Goal: Information Seeking & Learning: Learn about a topic

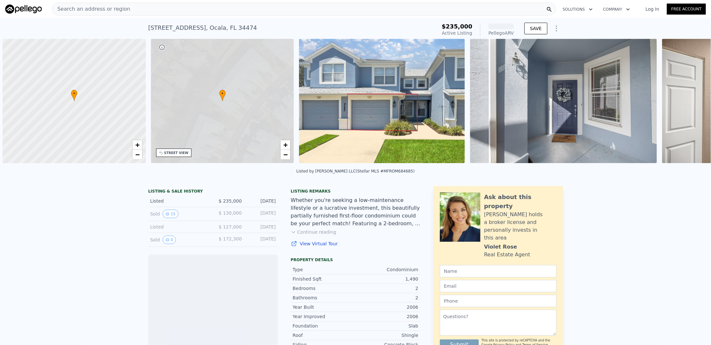
scroll to position [0, 3]
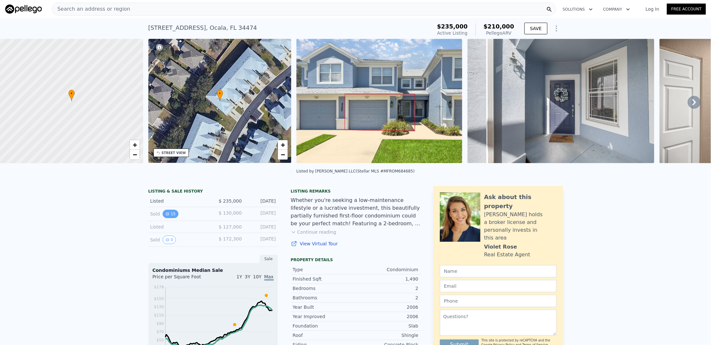
click at [166, 216] on icon "View historical data" at bounding box center [167, 214] width 4 height 4
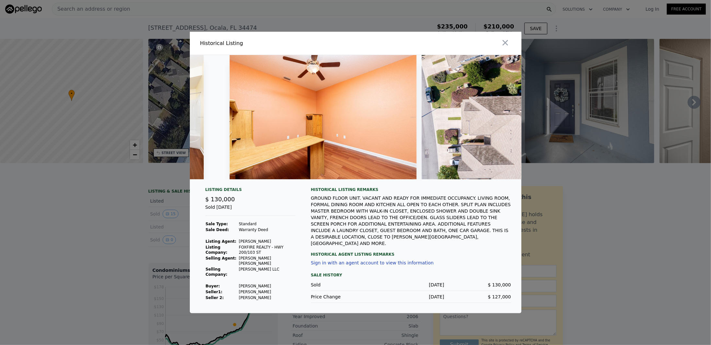
scroll to position [0, 2266]
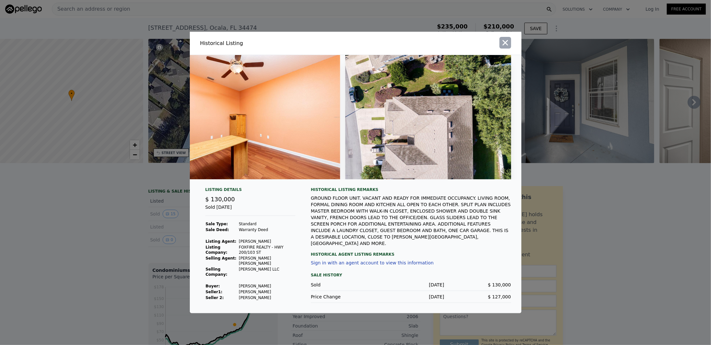
click at [505, 45] on icon "button" at bounding box center [505, 42] width 9 height 9
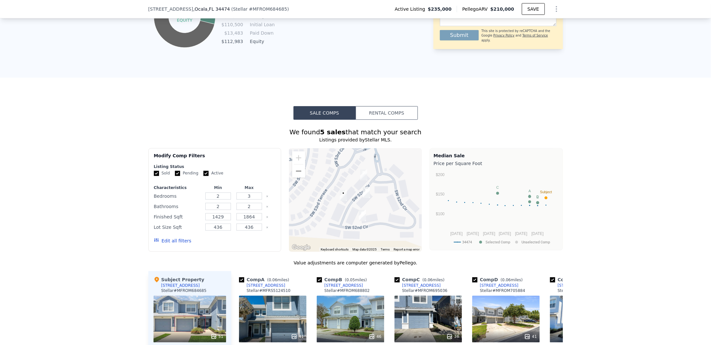
scroll to position [602, 0]
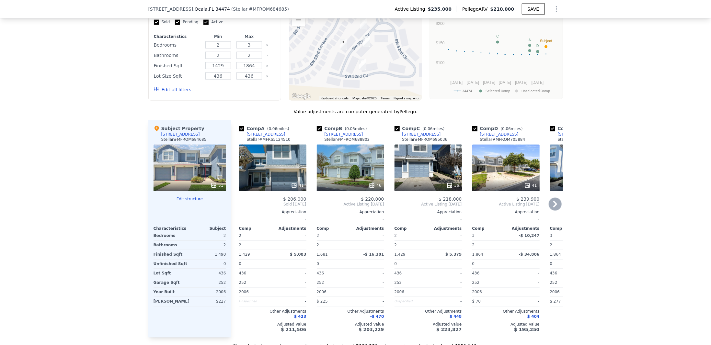
click at [421, 168] on div "36" at bounding box center [427, 168] width 67 height 47
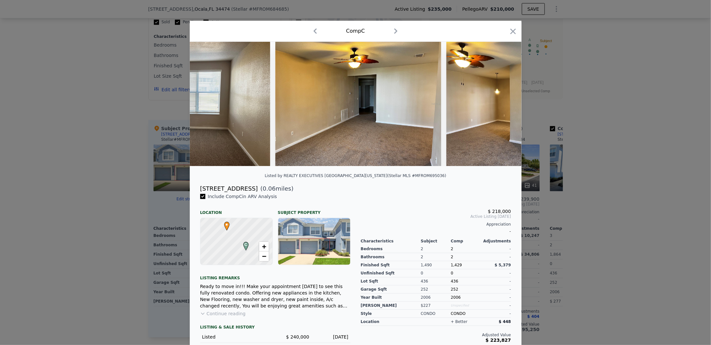
scroll to position [0, 3210]
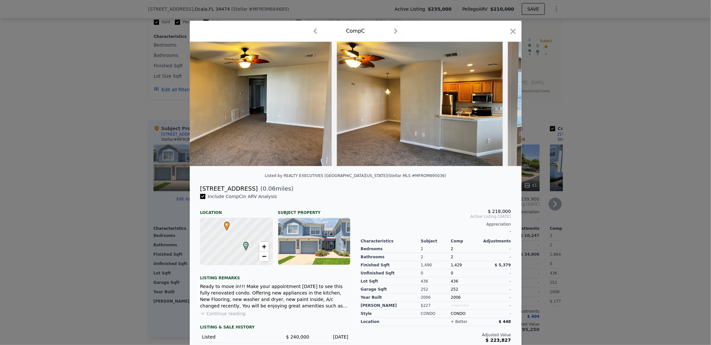
drag, startPoint x: 511, startPoint y: 31, endPoint x: 300, endPoint y: 167, distance: 250.7
click at [511, 31] on icon "button" at bounding box center [513, 31] width 6 height 6
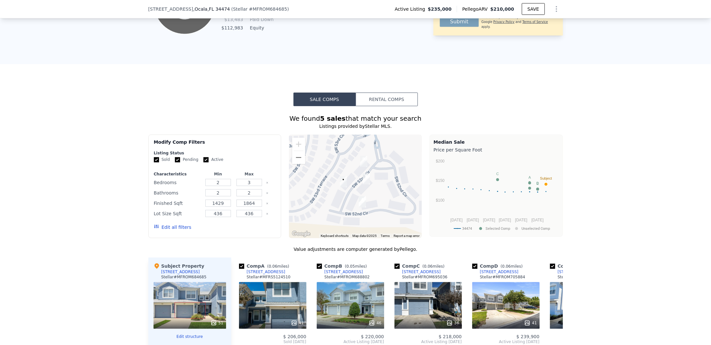
scroll to position [451, 0]
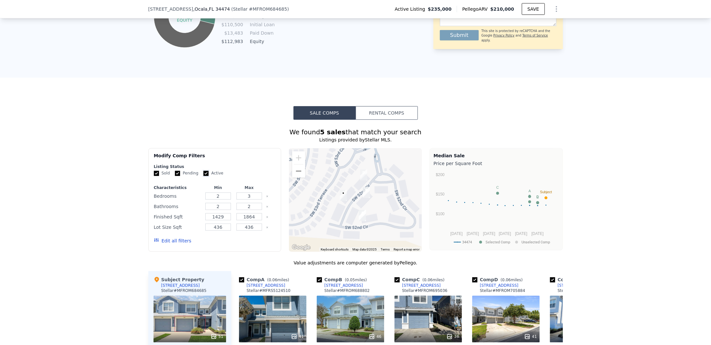
click at [203, 176] on input "Active" at bounding box center [205, 173] width 5 height 5
checkbox input "false"
click at [175, 176] on input "Pending" at bounding box center [177, 173] width 5 height 5
checkbox input "false"
click at [250, 244] on button "Update Search" at bounding box center [250, 240] width 49 height 9
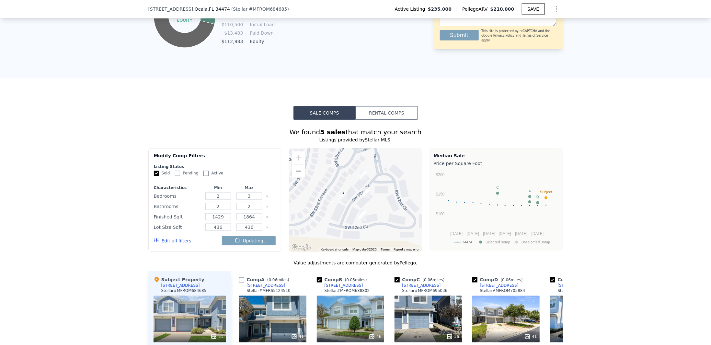
checkbox input "false"
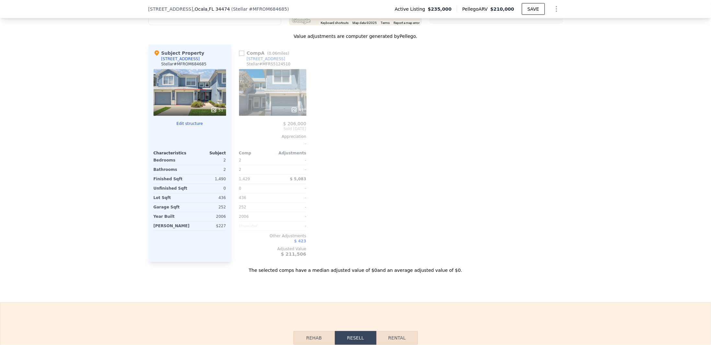
scroll to position [602, 0]
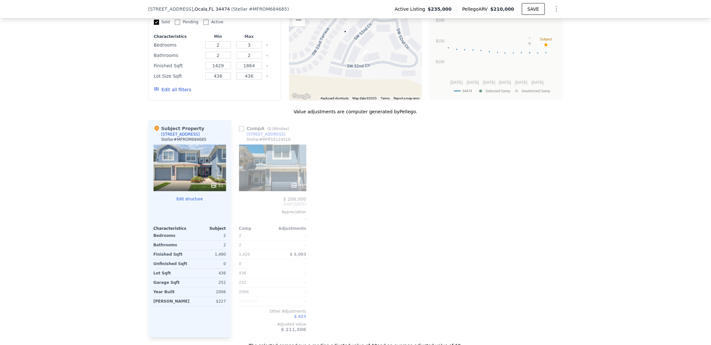
click at [267, 168] on div "41" at bounding box center [272, 168] width 67 height 47
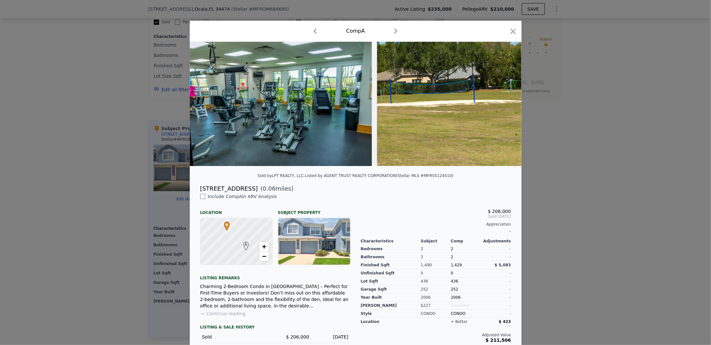
scroll to position [0, 6922]
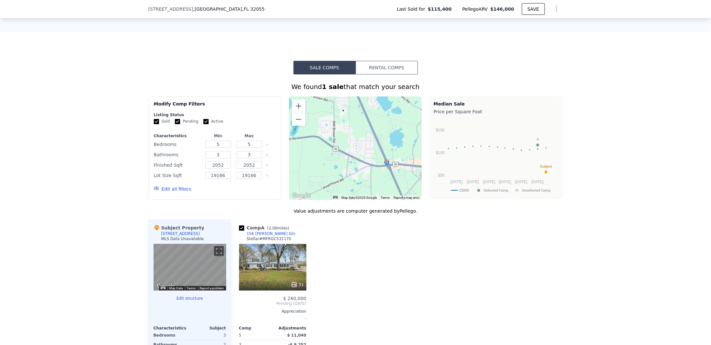
scroll to position [451, 0]
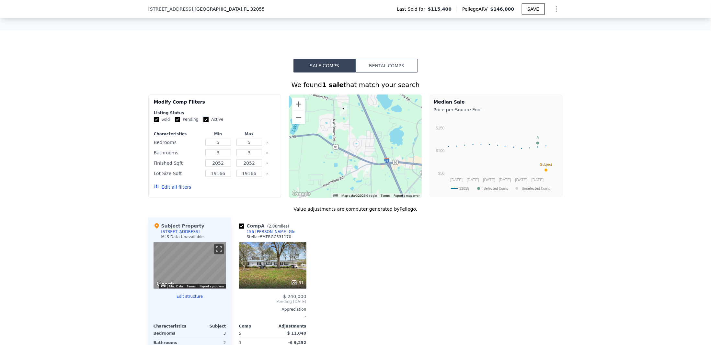
click at [203, 121] on input "Active" at bounding box center [205, 119] width 5 height 5
checkbox input "false"
click at [221, 145] on input "5" at bounding box center [218, 142] width 26 height 7
drag, startPoint x: 223, startPoint y: 146, endPoint x: 209, endPoint y: 146, distance: 13.9
click at [209, 146] on input "5" at bounding box center [218, 142] width 26 height 7
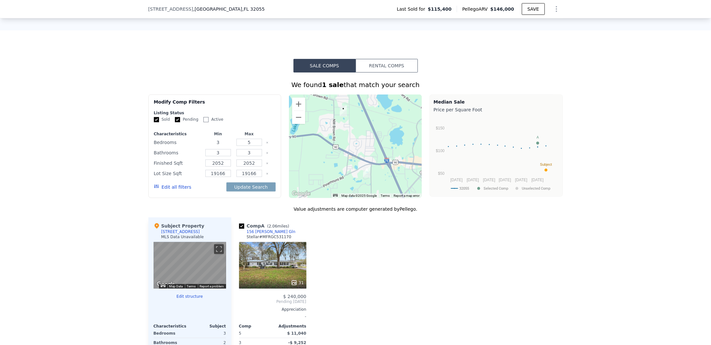
type input "3"
drag, startPoint x: 221, startPoint y: 158, endPoint x: 199, endPoint y: 159, distance: 22.4
click at [199, 157] on div "Bathrooms 3 3" at bounding box center [215, 152] width 122 height 9
type input "2"
click at [218, 167] on input "2052" at bounding box center [218, 163] width 26 height 7
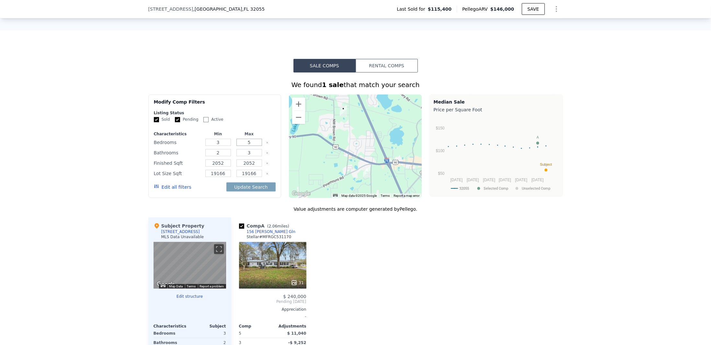
drag, startPoint x: 250, startPoint y: 145, endPoint x: 241, endPoint y: 148, distance: 9.2
click at [241, 146] on input "5" at bounding box center [249, 142] width 26 height 7
drag, startPoint x: 221, startPoint y: 167, endPoint x: 200, endPoint y: 167, distance: 21.7
click at [200, 167] on div "Finished Sqft 2052 2052" at bounding box center [215, 163] width 122 height 9
type input "1200"
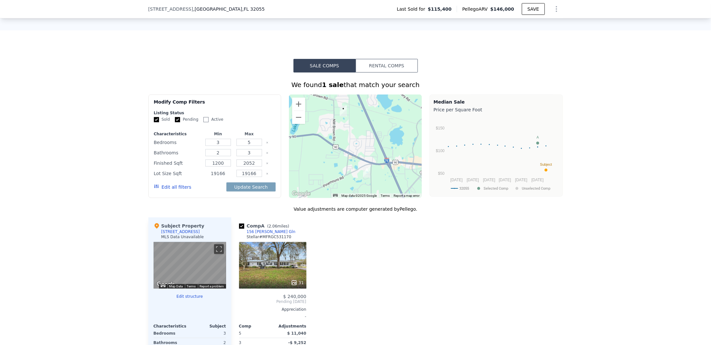
click at [221, 177] on input "19166" at bounding box center [218, 173] width 26 height 7
drag, startPoint x: 223, startPoint y: 177, endPoint x: 201, endPoint y: 178, distance: 22.4
click at [201, 178] on div "Lot Size Sqft 19166 19166" at bounding box center [215, 173] width 122 height 9
type input "5000"
click at [234, 192] on button "Update Search" at bounding box center [250, 187] width 49 height 9
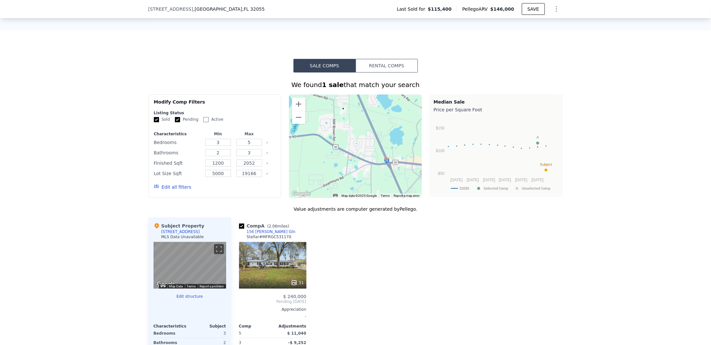
click at [169, 189] on button "Edit all filters" at bounding box center [173, 187] width 38 height 6
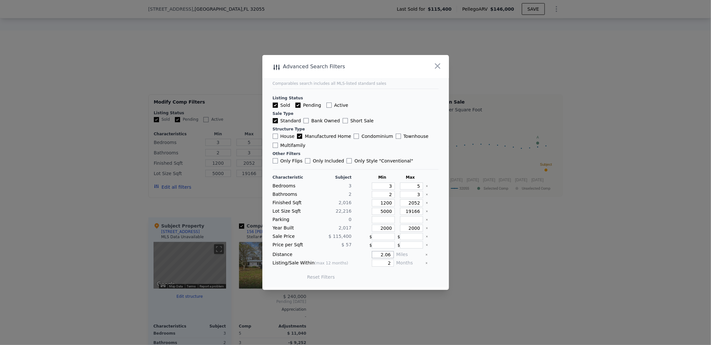
drag, startPoint x: 375, startPoint y: 253, endPoint x: 390, endPoint y: 253, distance: 15.5
click at [390, 253] on div "Distance 2.06 Miles" at bounding box center [356, 254] width 166 height 7
type input "5"
drag, startPoint x: 382, startPoint y: 263, endPoint x: 388, endPoint y: 262, distance: 6.0
click at [388, 262] on input "2" at bounding box center [383, 263] width 22 height 7
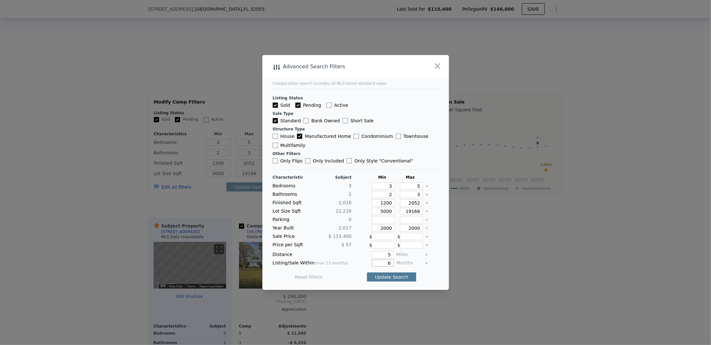
type input "6"
click at [384, 277] on button "Update Search" at bounding box center [391, 277] width 49 height 9
checkbox input "false"
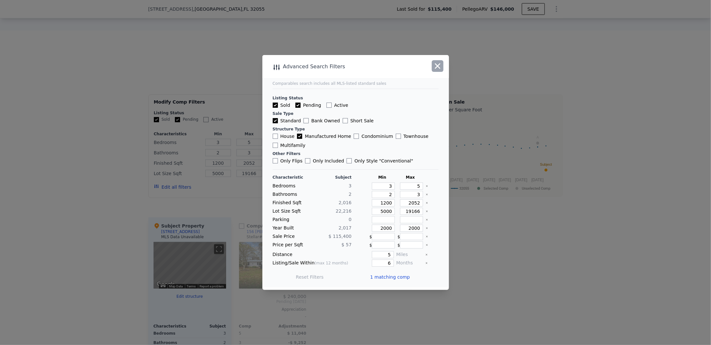
click at [437, 67] on icon "button" at bounding box center [438, 66] width 6 height 6
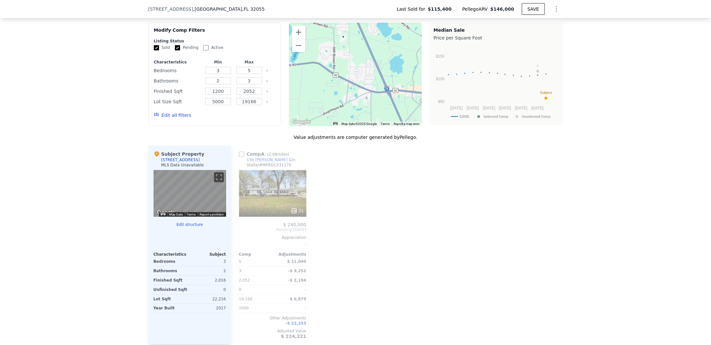
scroll to position [526, 0]
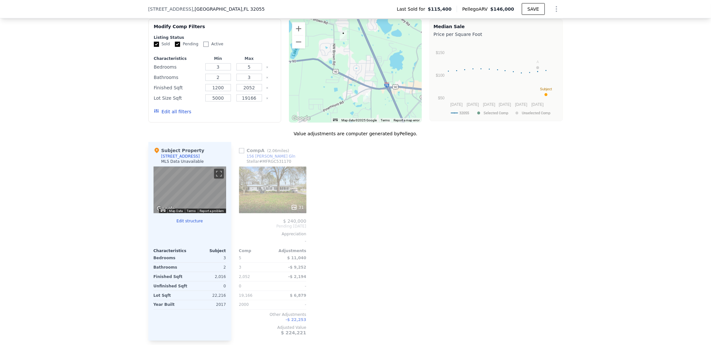
click at [273, 197] on div "31" at bounding box center [272, 190] width 67 height 47
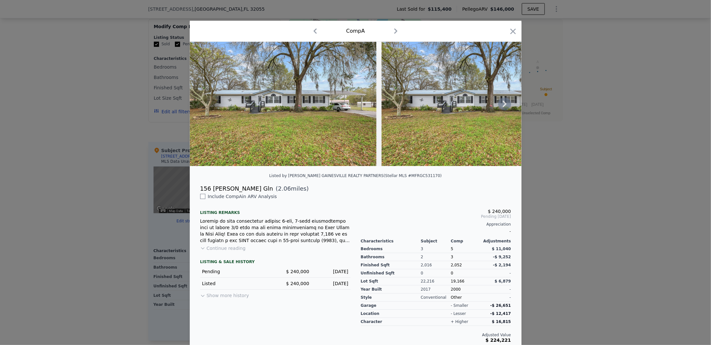
click at [388, 113] on img at bounding box center [474, 104] width 186 height 124
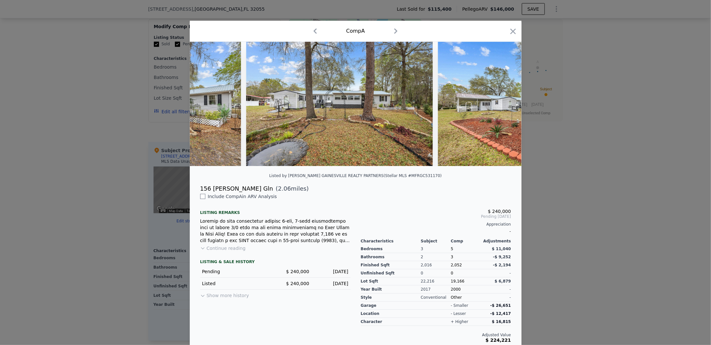
scroll to position [0, 5554]
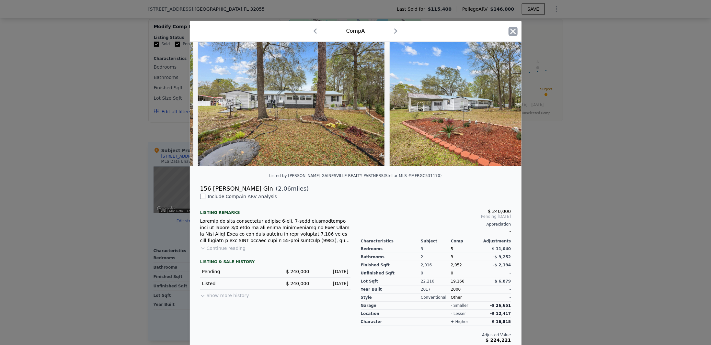
click at [510, 32] on icon "button" at bounding box center [513, 31] width 6 height 6
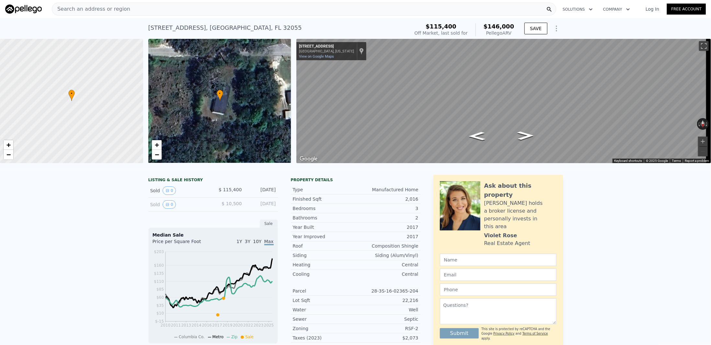
checkbox input "true"
type input "5"
type input "3"
type input "2052"
type input "19166"
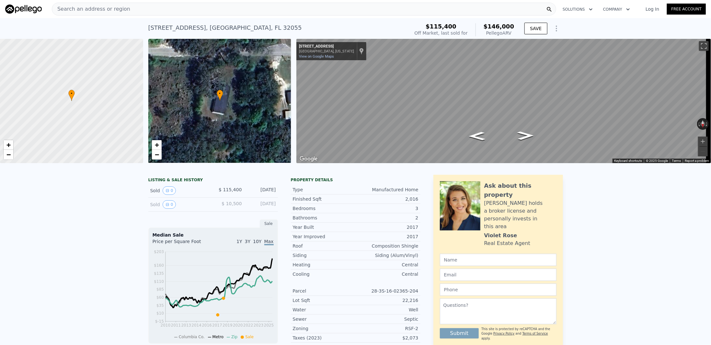
checkbox input "true"
